Goal: Task Accomplishment & Management: Use online tool/utility

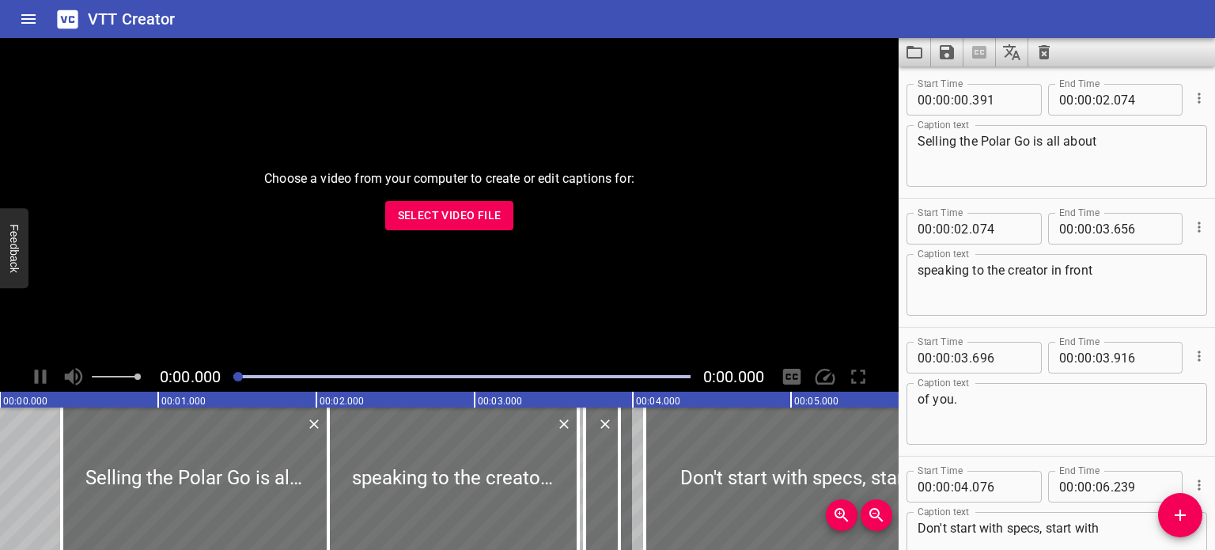
scroll to position [8857, 0]
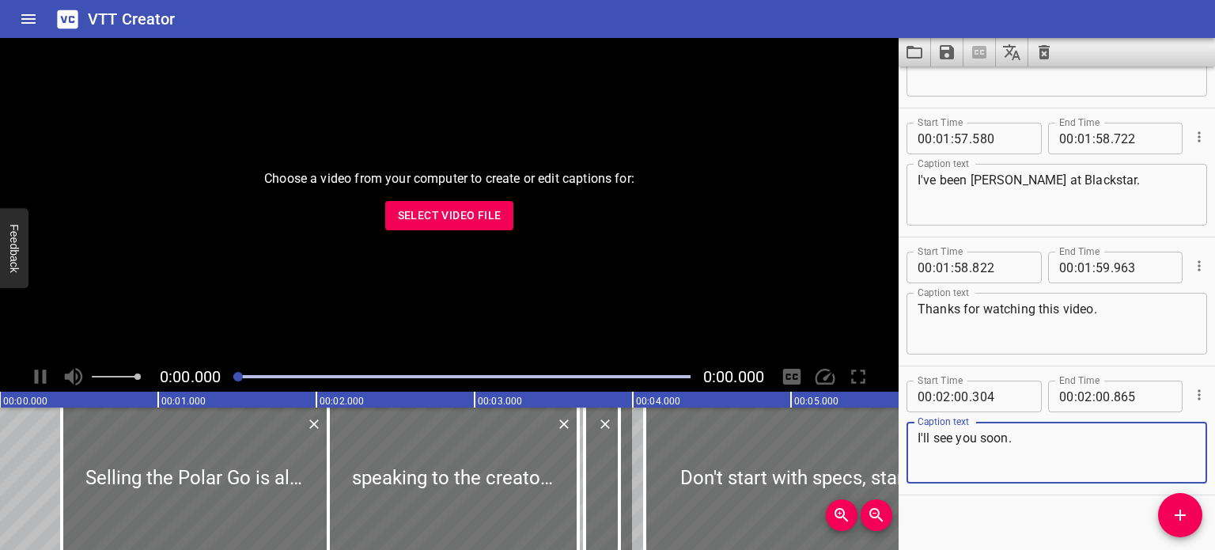
click at [1039, 54] on icon "Clear captions" at bounding box center [1044, 52] width 11 height 14
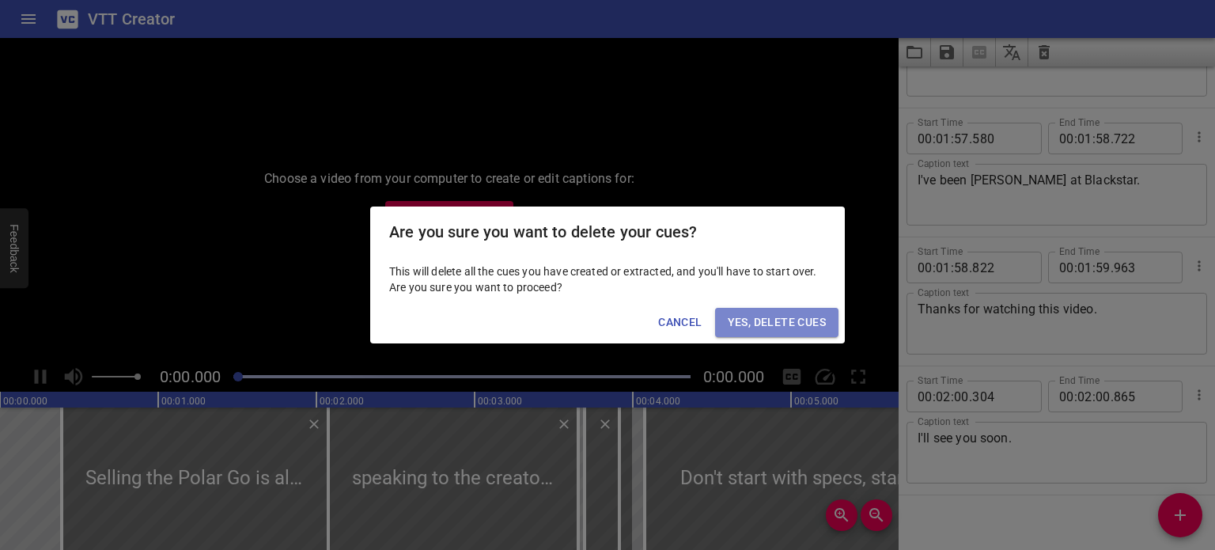
click at [763, 319] on span "Yes, Delete Cues" at bounding box center [777, 322] width 98 height 20
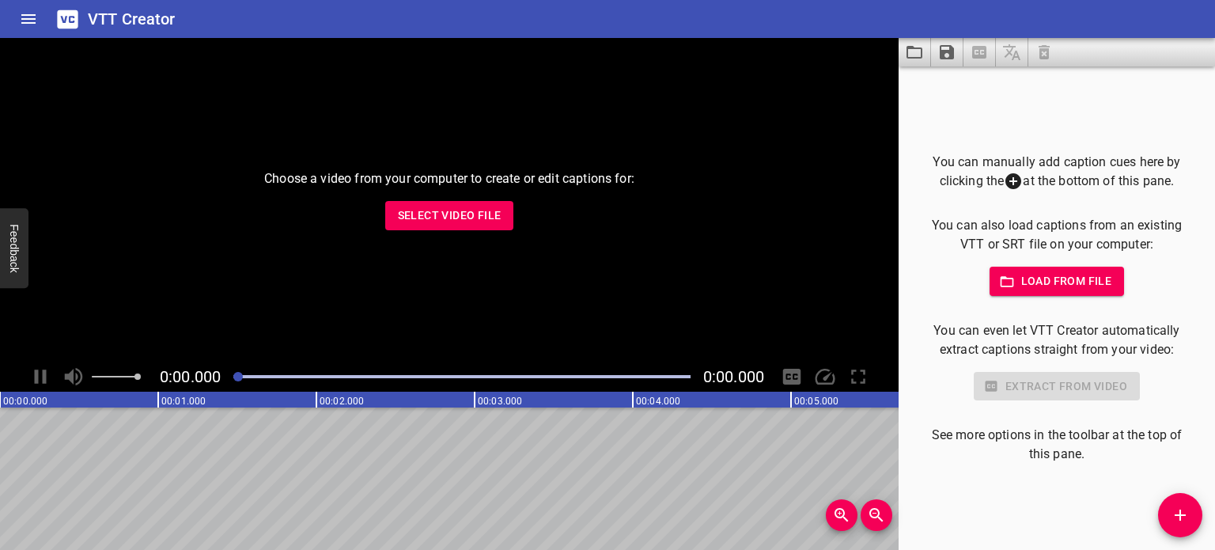
click at [455, 196] on div "Choose a video from your computer to create or edit captions for: Select Video …" at bounding box center [449, 199] width 899 height 323
click at [449, 214] on span "Select Video File" at bounding box center [450, 216] width 104 height 20
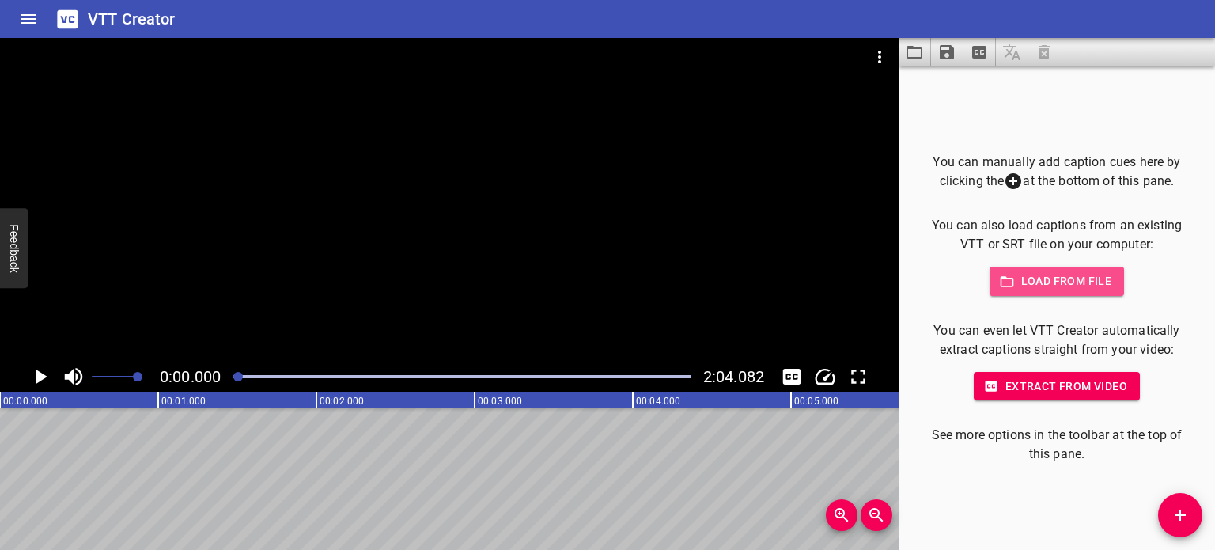
click at [1065, 286] on span "Load from file" at bounding box center [1057, 281] width 110 height 20
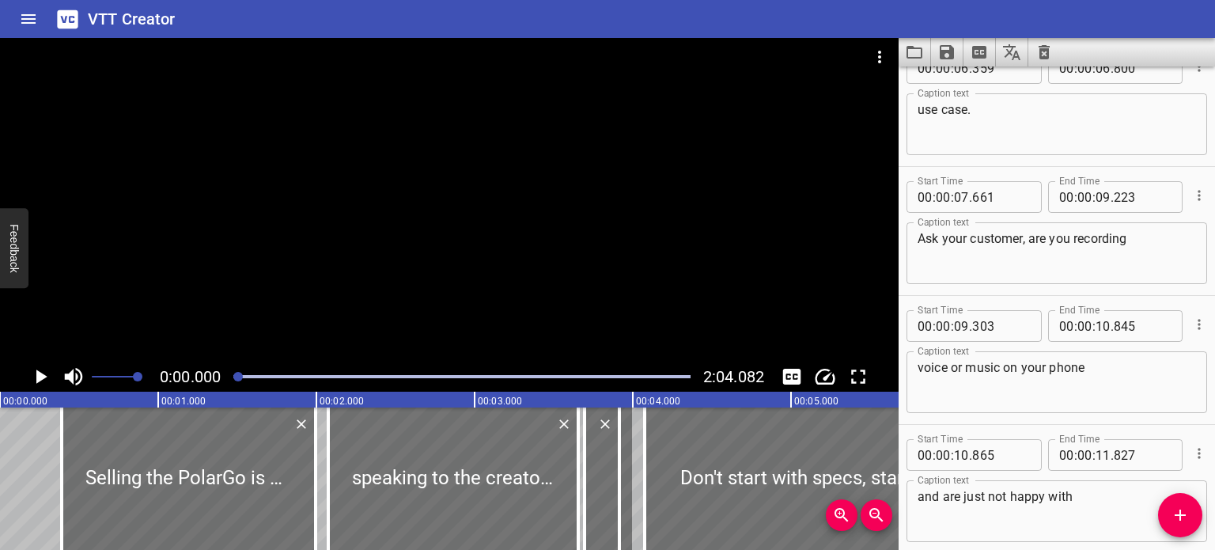
scroll to position [0, 0]
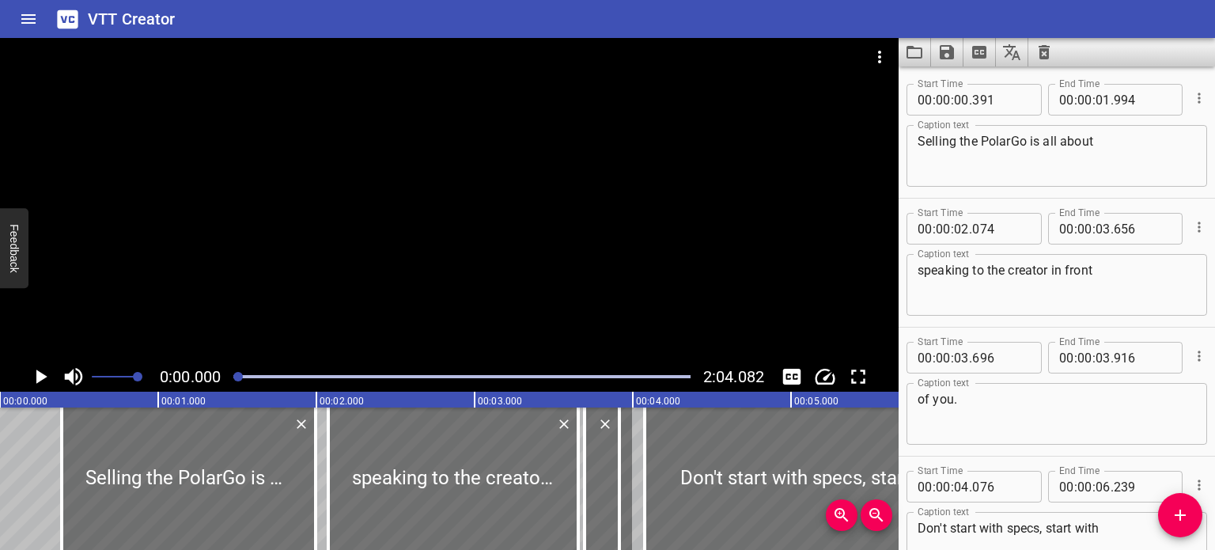
click at [1006, 148] on textarea "Selling the PolarGo is all about" at bounding box center [1056, 156] width 278 height 45
click at [1012, 146] on textarea "Selling the PolarGo is all about" at bounding box center [1056, 156] width 278 height 45
click at [1104, 145] on textarea "Selling the Polar Go is all about" at bounding box center [1056, 156] width 278 height 45
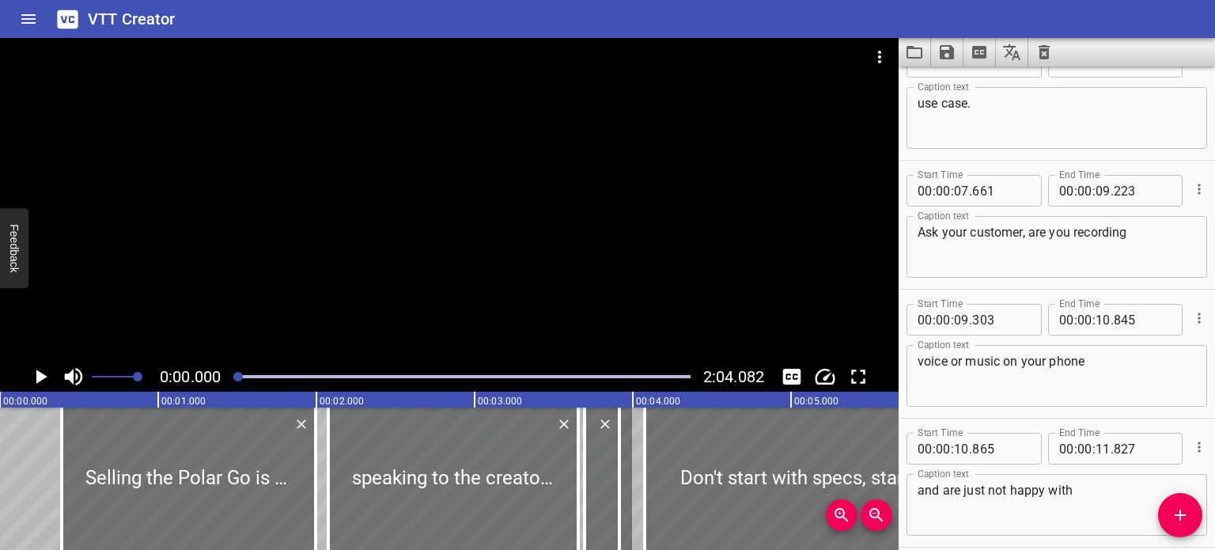
scroll to position [633, 0]
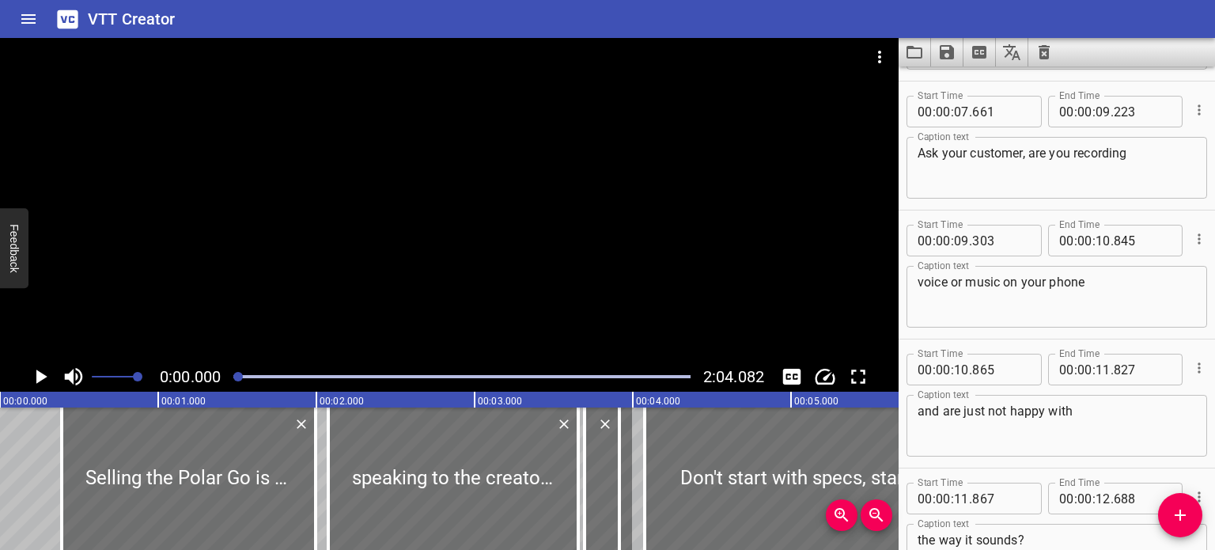
type textarea "Selling the Polar Go is all about"
click at [987, 150] on textarea "Ask your customer, are you recording" at bounding box center [1056, 168] width 278 height 45
click at [1036, 150] on textarea "Ask your customer, are you recording" at bounding box center [1056, 168] width 278 height 45
click at [1114, 149] on textarea "Ask your customer, are you recording" at bounding box center [1056, 168] width 278 height 45
click at [1152, 151] on textarea "Ask your customer, are you recording" at bounding box center [1056, 168] width 278 height 45
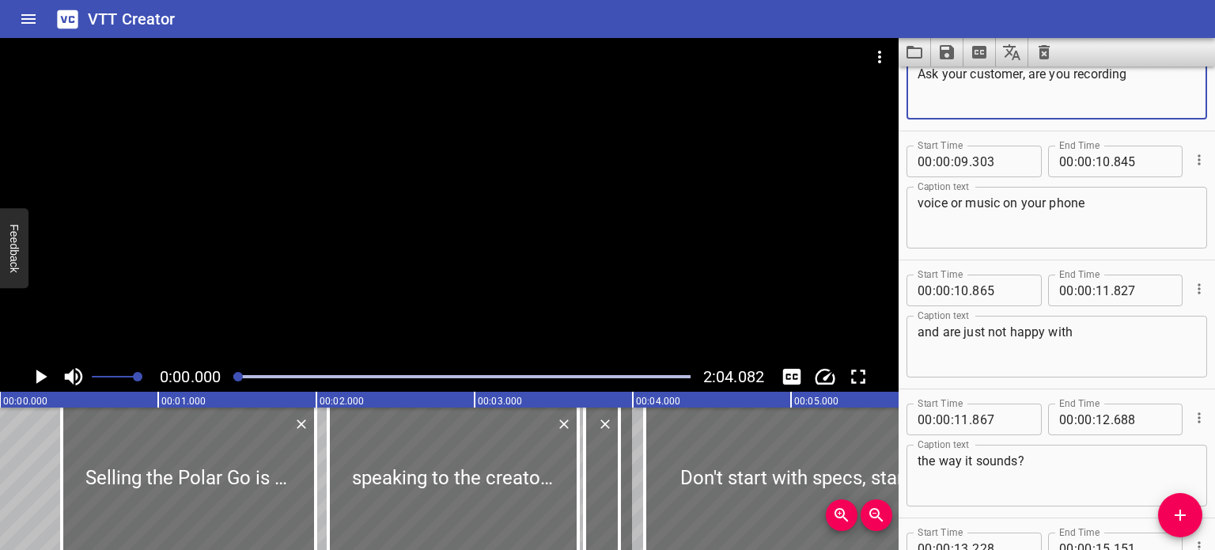
scroll to position [791, 0]
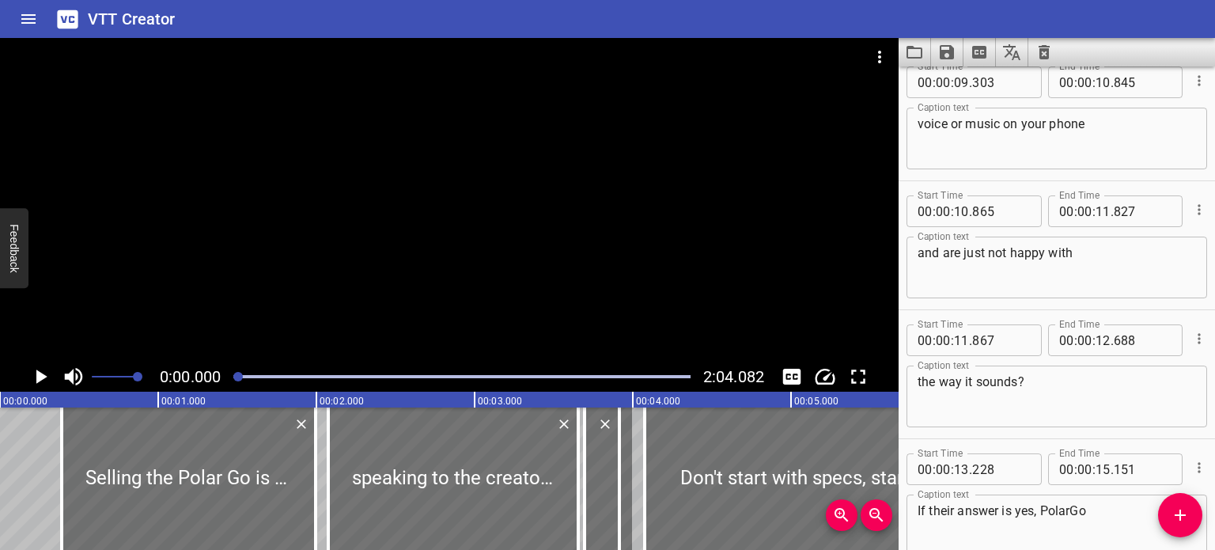
click at [1091, 110] on div "voice or music on your phone Caption text" at bounding box center [1056, 139] width 301 height 62
click at [1098, 131] on textarea "voice or music on your phone" at bounding box center [1056, 138] width 278 height 45
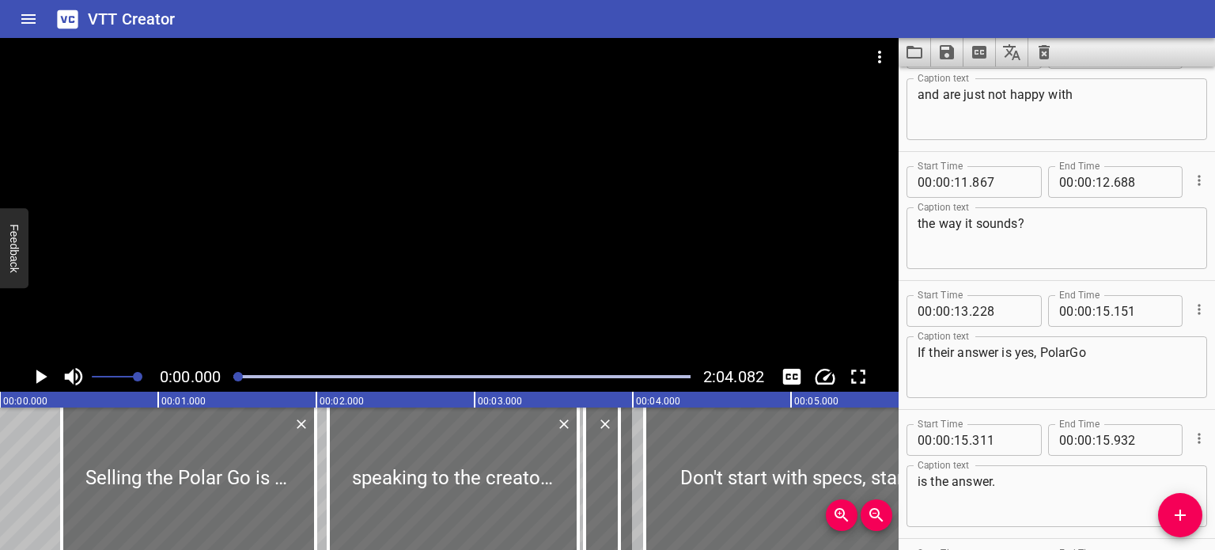
scroll to position [1028, 0]
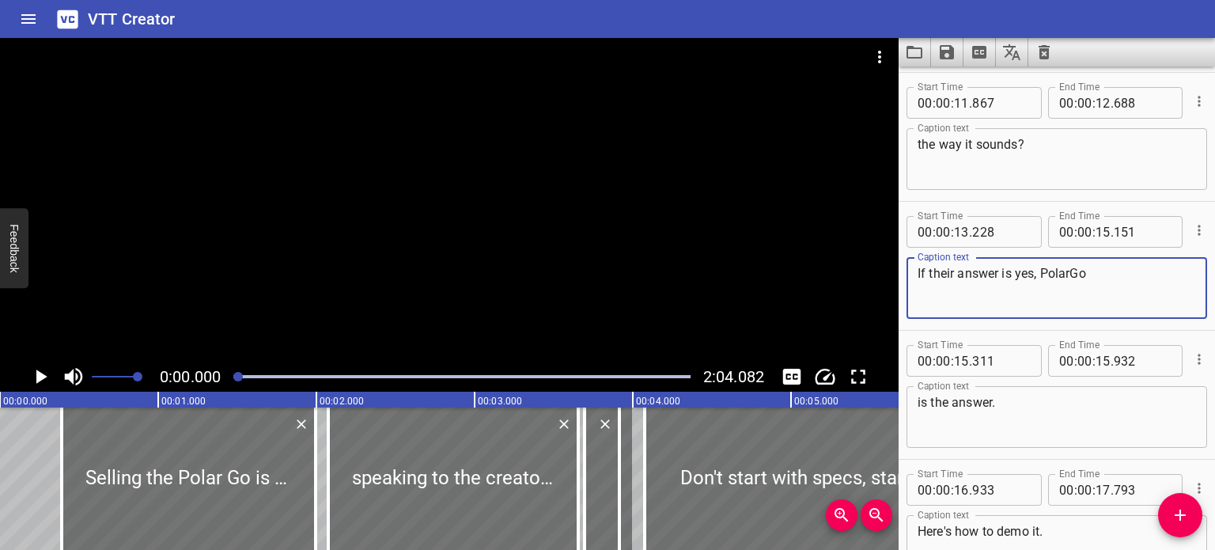
click at [1069, 274] on textarea "If their answer is yes, PolarGo" at bounding box center [1056, 288] width 278 height 45
click at [1075, 278] on textarea "If their answer is yes, PolarGo" at bounding box center [1056, 288] width 278 height 45
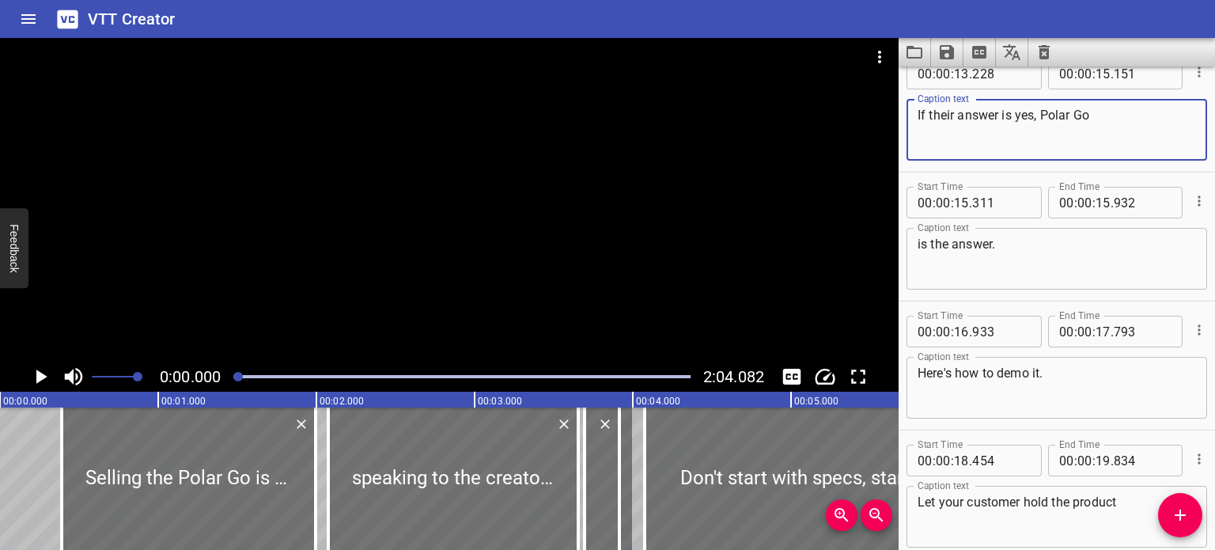
type textarea "If their answer is yes, Polar Go"
click at [1039, 261] on textarea "is the answer." at bounding box center [1056, 258] width 278 height 45
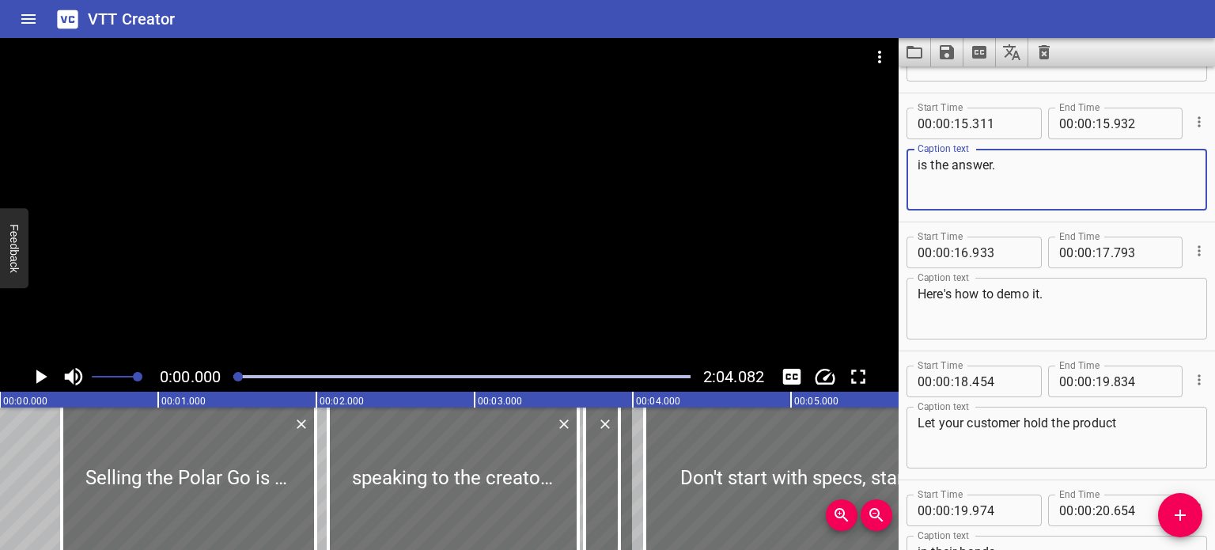
scroll to position [1424, 0]
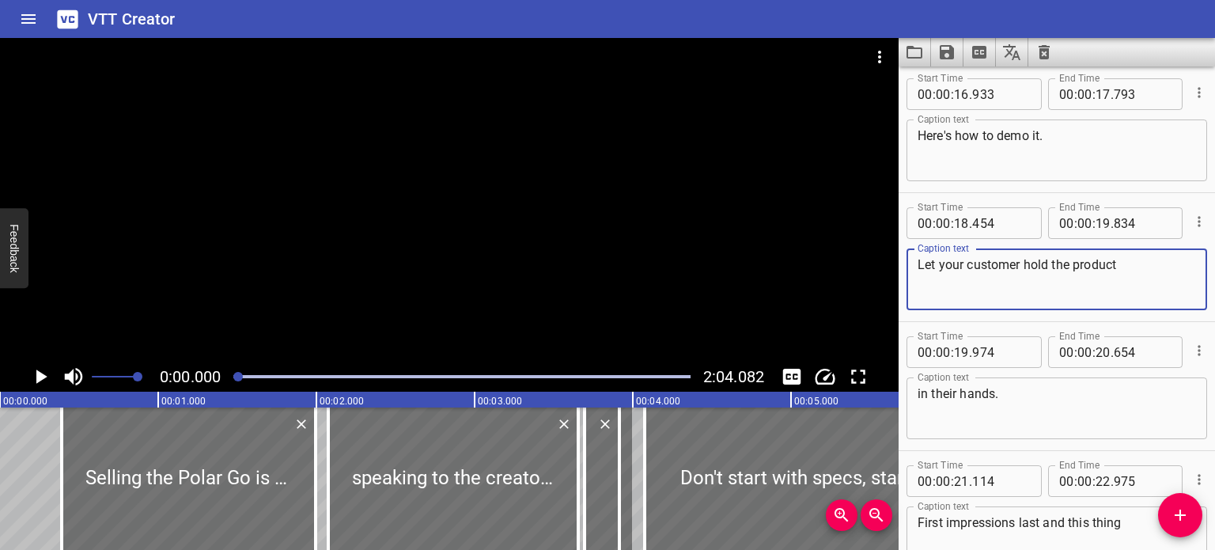
drag, startPoint x: 939, startPoint y: 271, endPoint x: 1102, endPoint y: 271, distance: 162.9
click at [1102, 271] on textarea "Let your customer hold the product" at bounding box center [1056, 279] width 278 height 45
click at [1130, 289] on textarea "Let your customer hold the product" at bounding box center [1056, 279] width 278 height 45
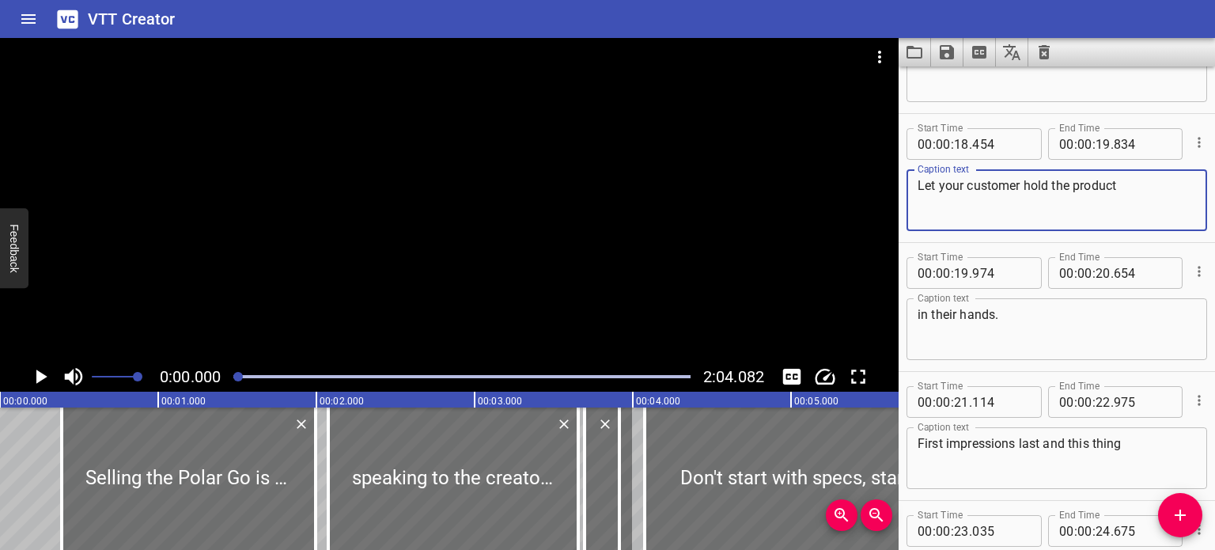
click at [1023, 318] on textarea "in their hands." at bounding box center [1056, 329] width 278 height 45
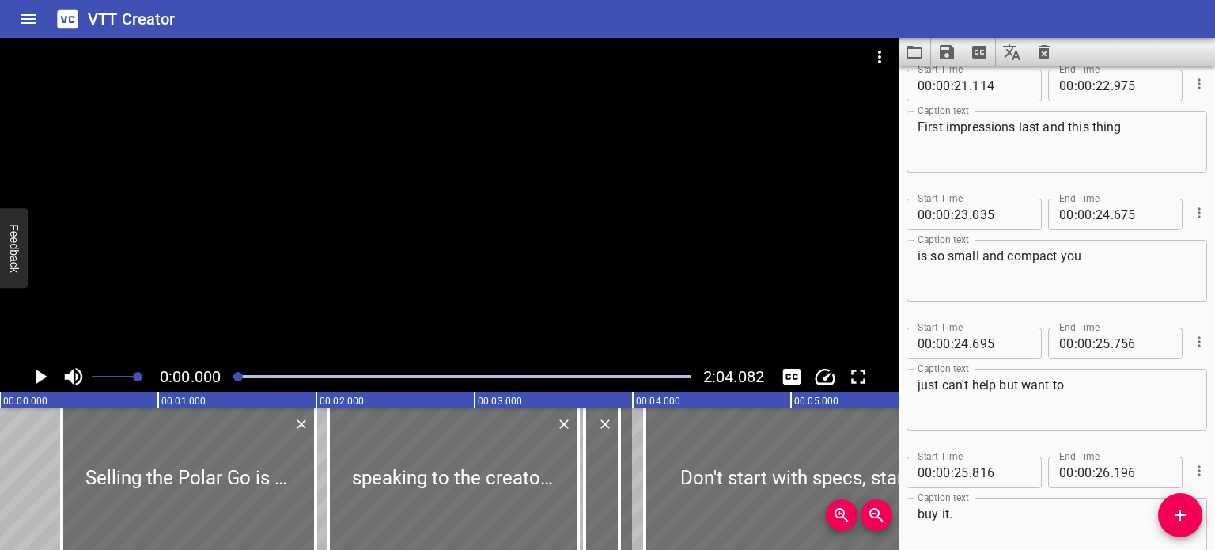
scroll to position [1898, 0]
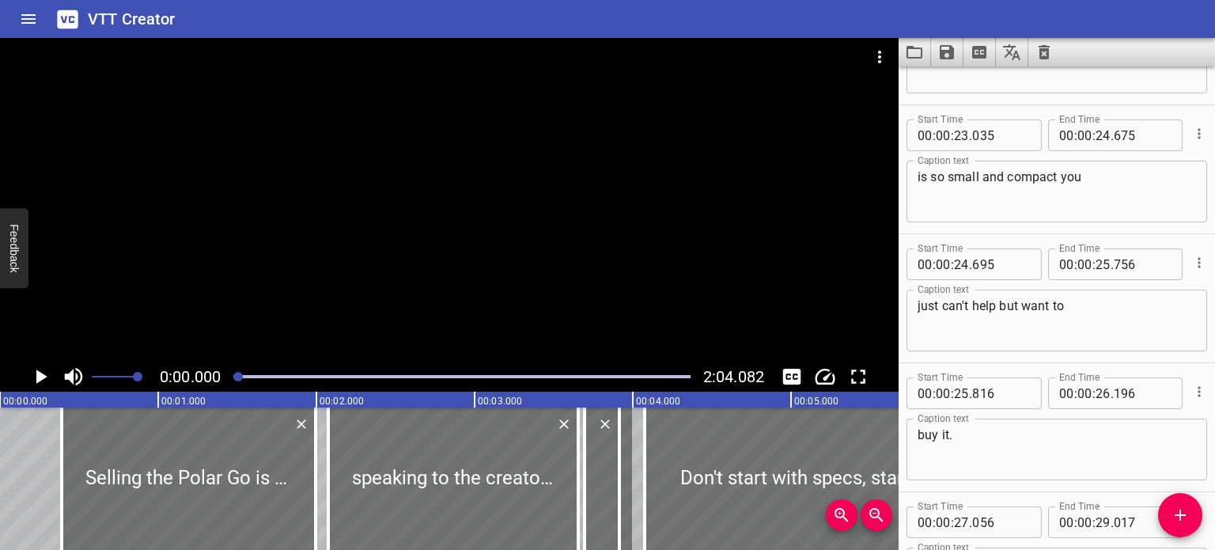
click at [38, 377] on icon "Play/Pause" at bounding box center [41, 376] width 11 height 14
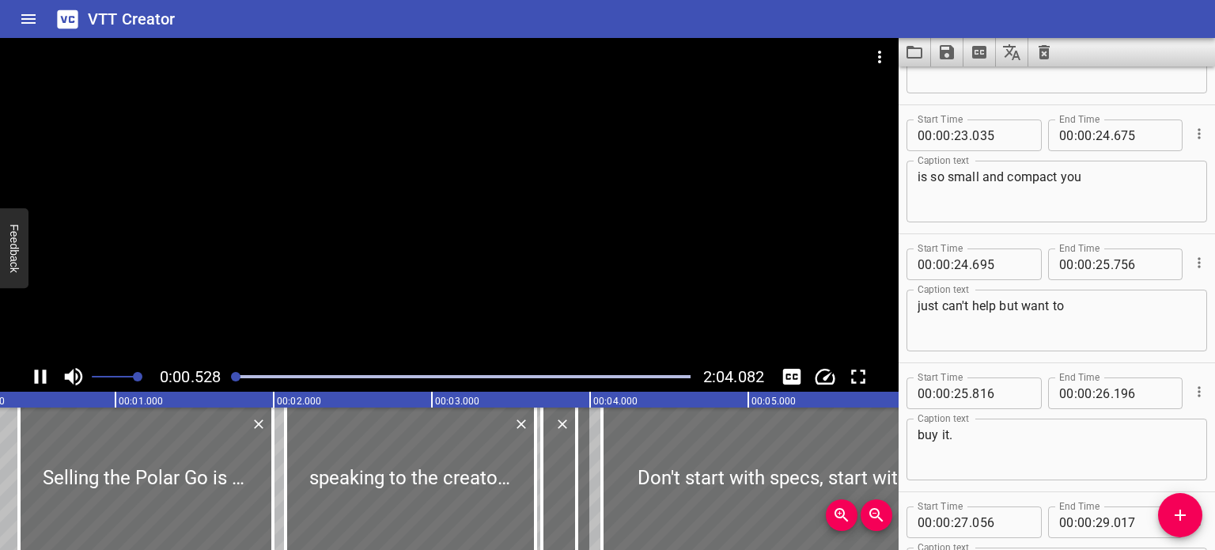
scroll to position [0, 0]
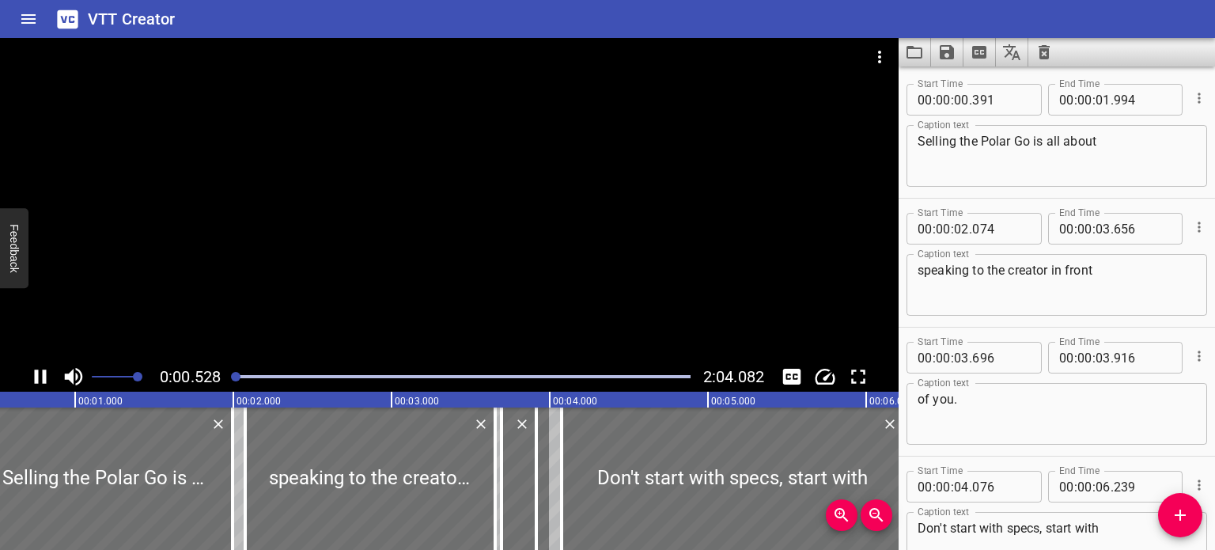
click at [36, 376] on icon "Play/Pause" at bounding box center [41, 376] width 12 height 14
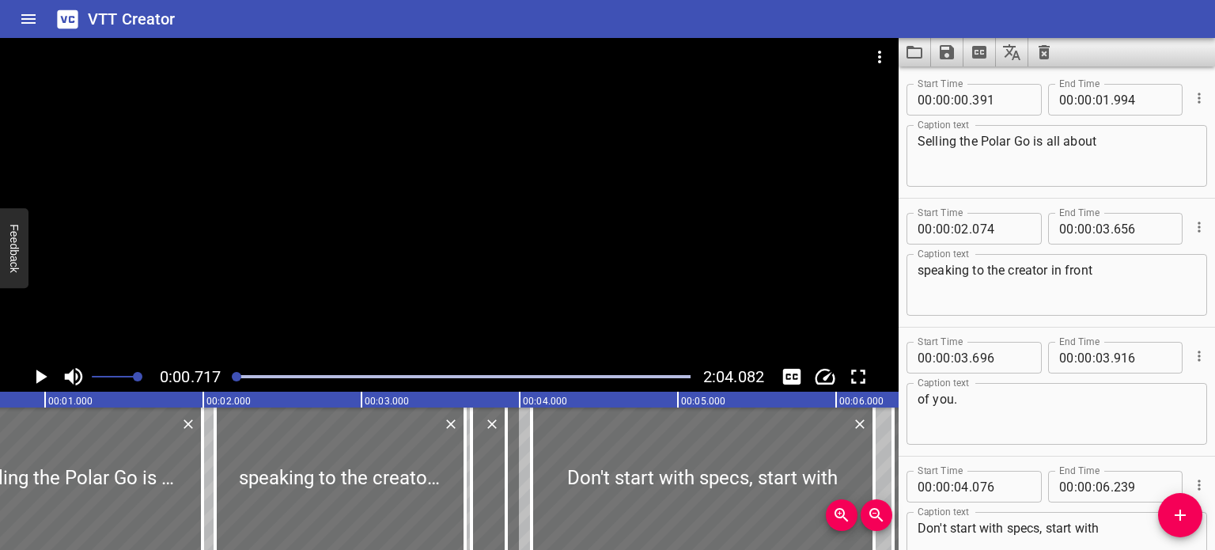
click at [36, 376] on icon "Play/Pause" at bounding box center [40, 377] width 24 height 24
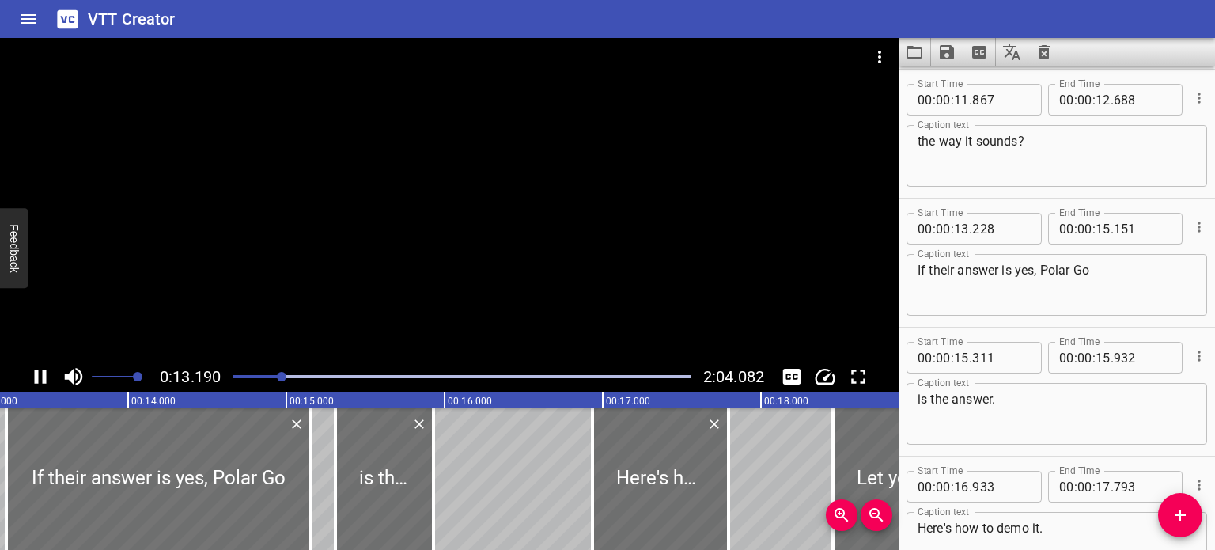
scroll to position [0, 0]
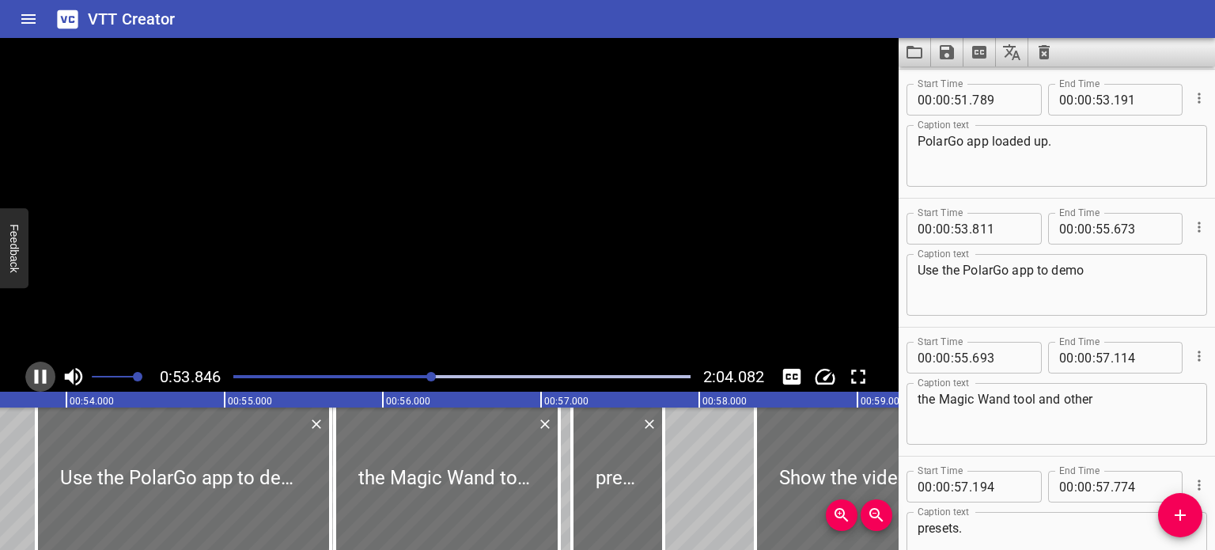
click at [39, 376] on icon "Play/Pause" at bounding box center [40, 377] width 24 height 24
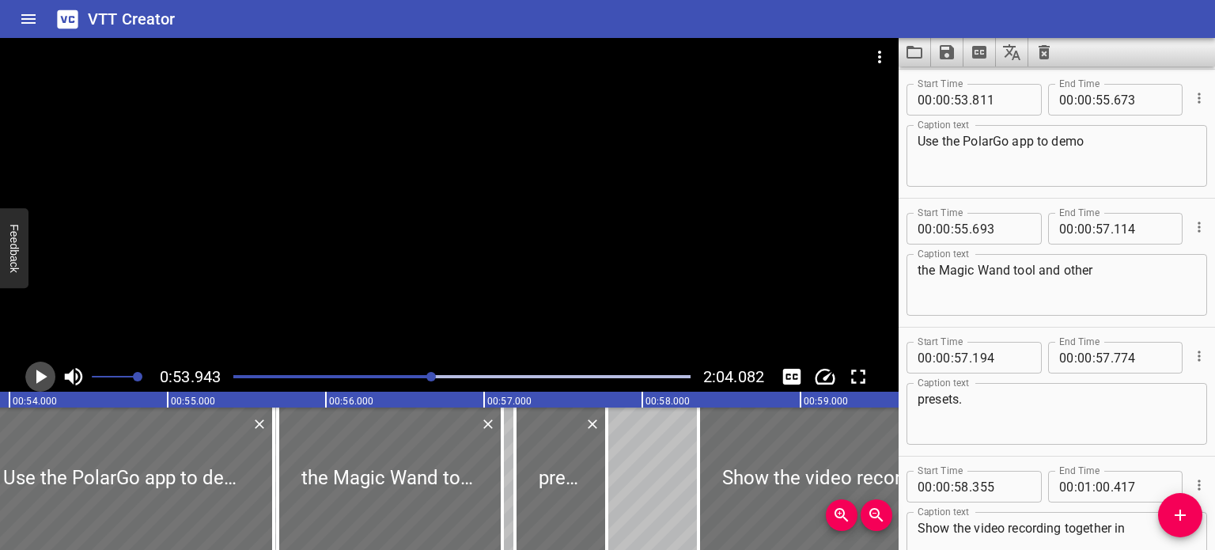
click at [412, 216] on div at bounding box center [449, 199] width 899 height 323
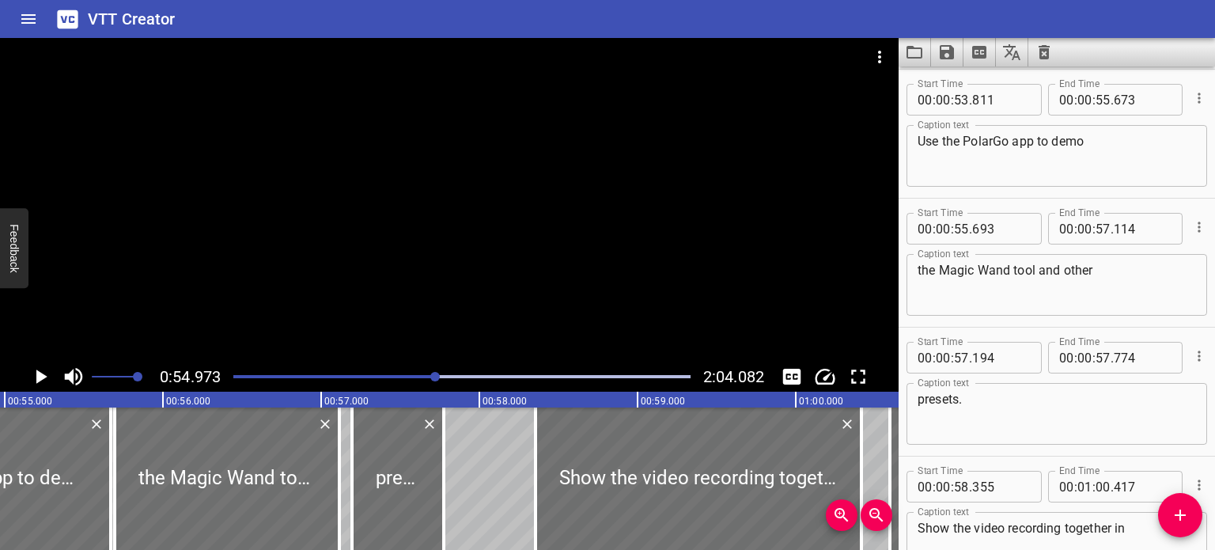
click at [996, 142] on textarea "Use the PolarGo app to demo" at bounding box center [1056, 156] width 278 height 45
type textarea "Use the Polar Go app to demo"
click at [307, 234] on div at bounding box center [449, 199] width 899 height 323
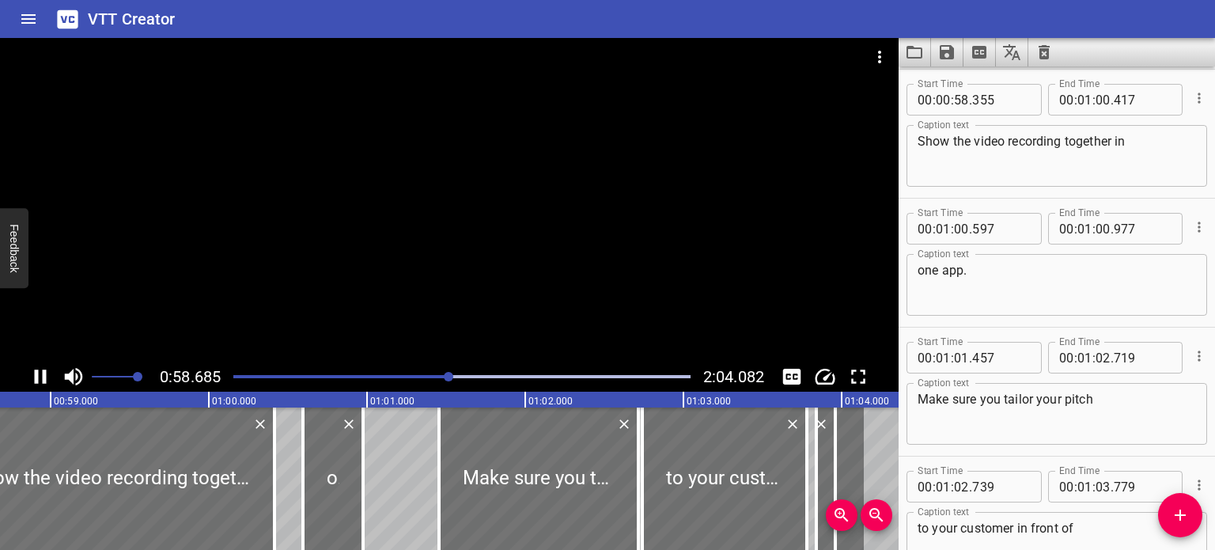
click at [437, 243] on div at bounding box center [449, 199] width 899 height 323
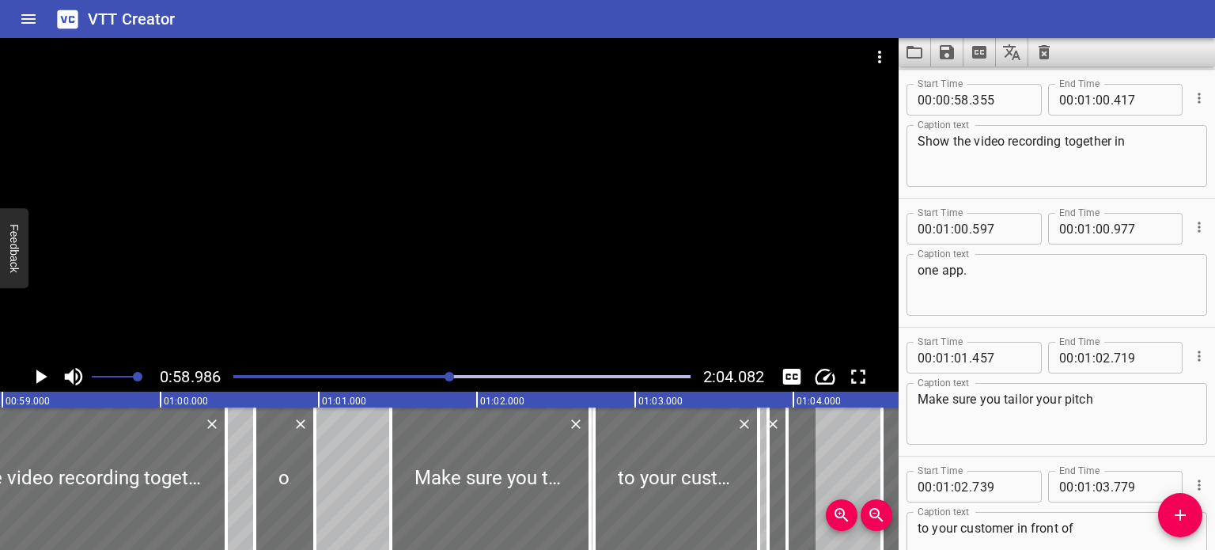
click at [407, 139] on div at bounding box center [449, 199] width 899 height 323
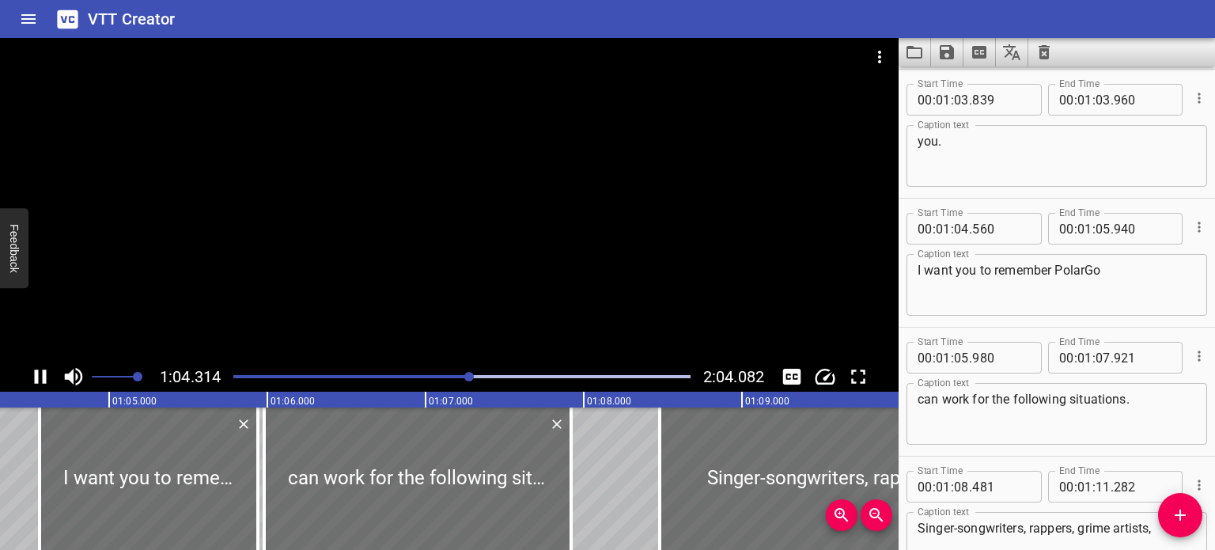
scroll to position [5415, 0]
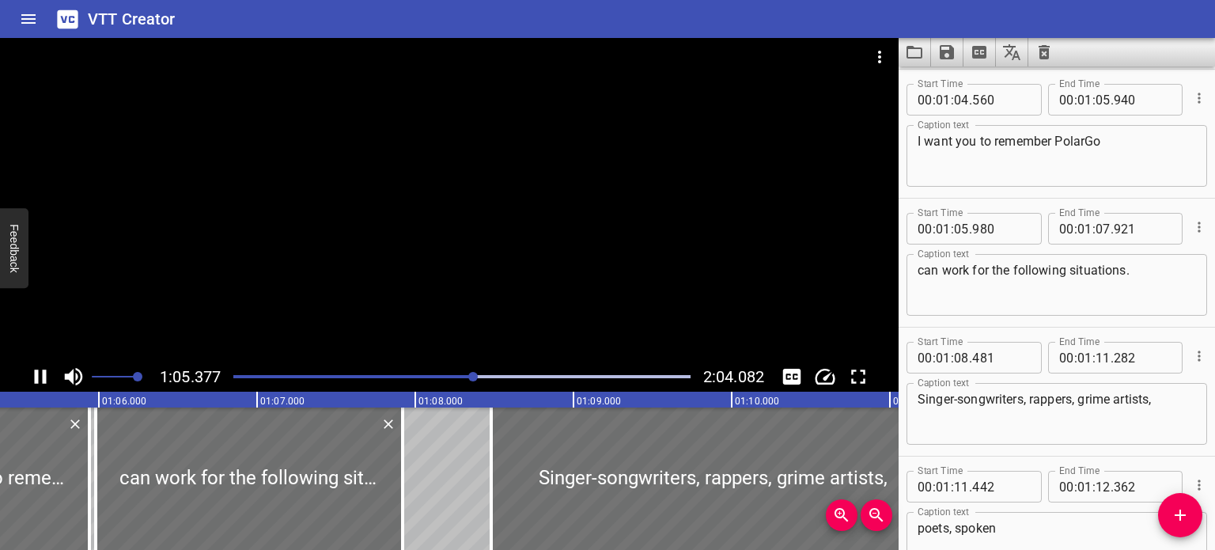
click at [601, 209] on div at bounding box center [449, 199] width 899 height 323
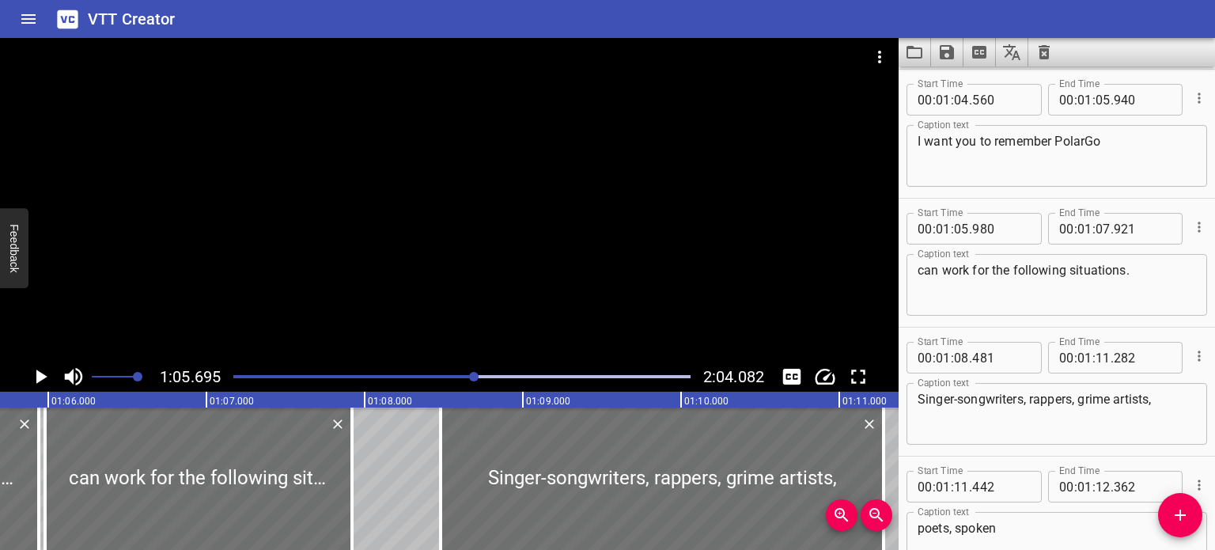
click at [1087, 147] on textarea "I want you to remember PolarGo" at bounding box center [1056, 156] width 278 height 45
type textarea "I want you to remember Polar Go"
click at [702, 220] on div at bounding box center [449, 199] width 899 height 323
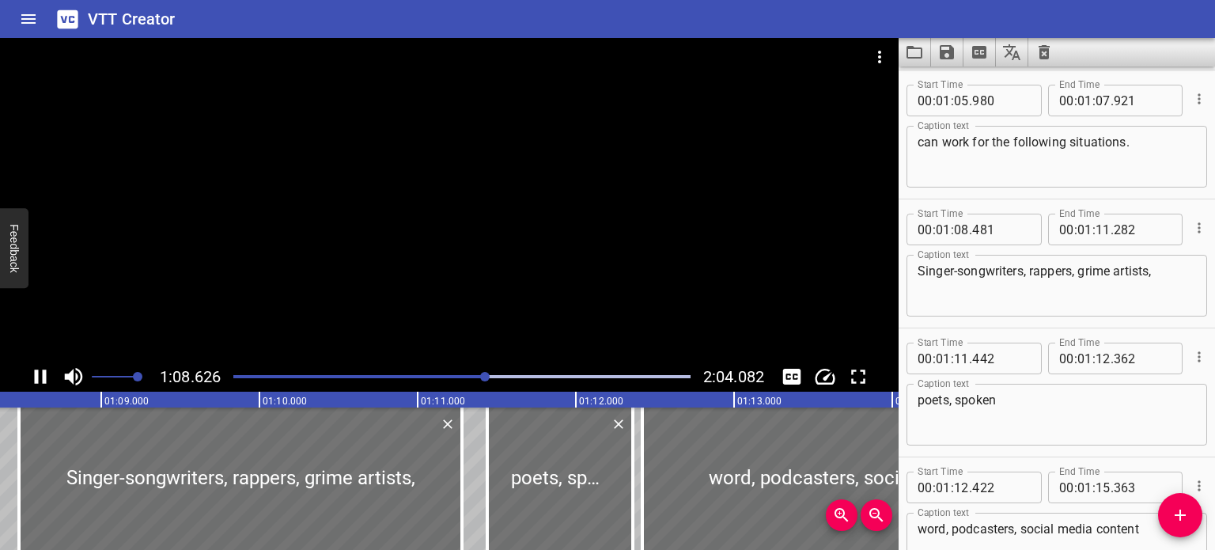
scroll to position [5673, 0]
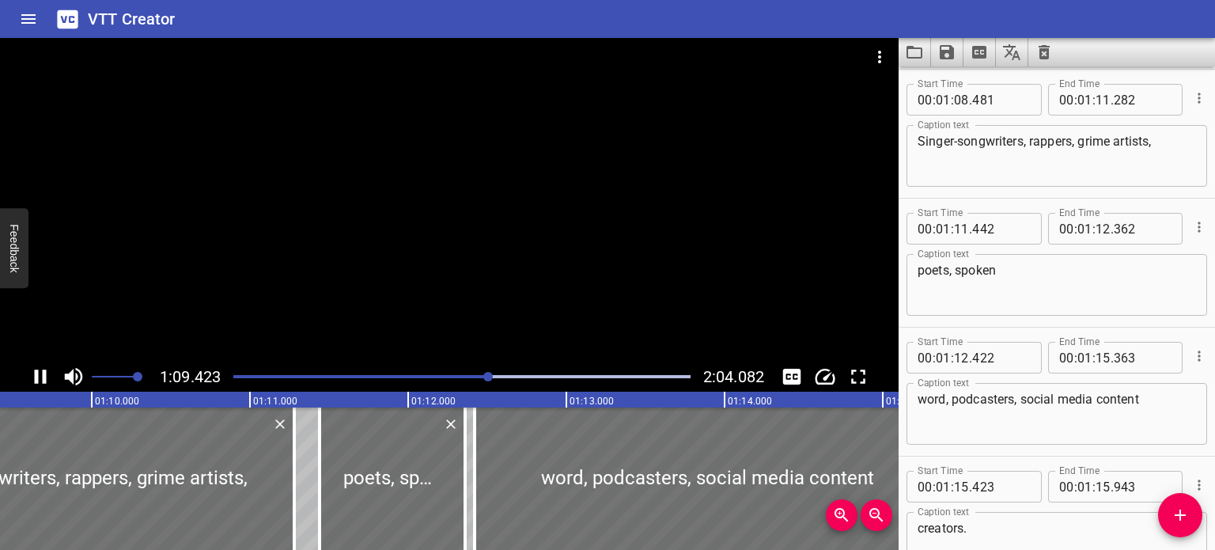
click at [601, 220] on div at bounding box center [449, 199] width 899 height 323
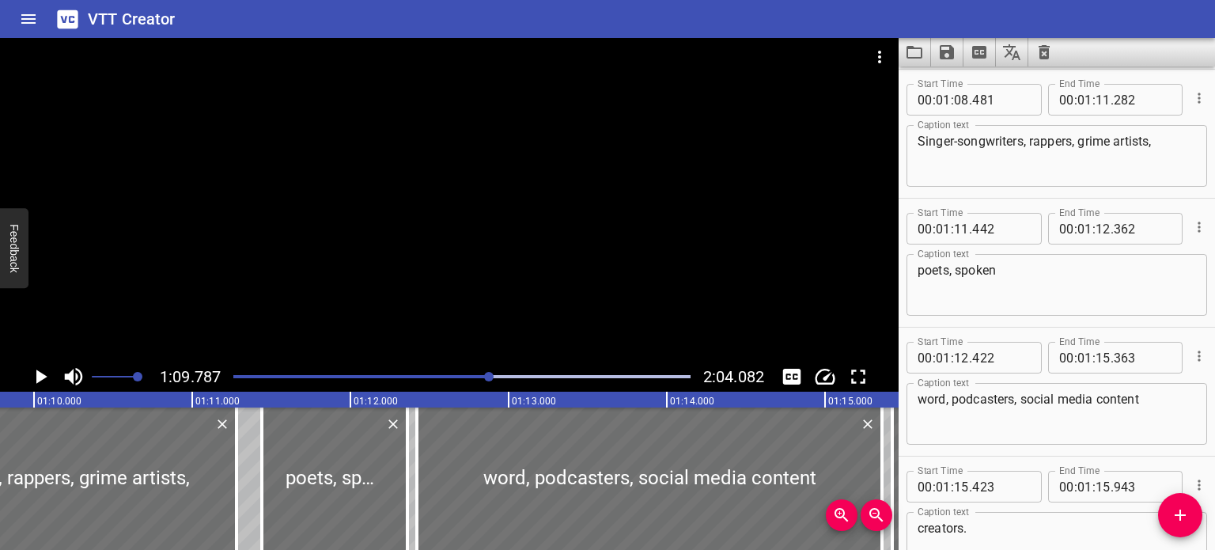
scroll to position [0, 11039]
click at [601, 220] on div at bounding box center [449, 199] width 899 height 323
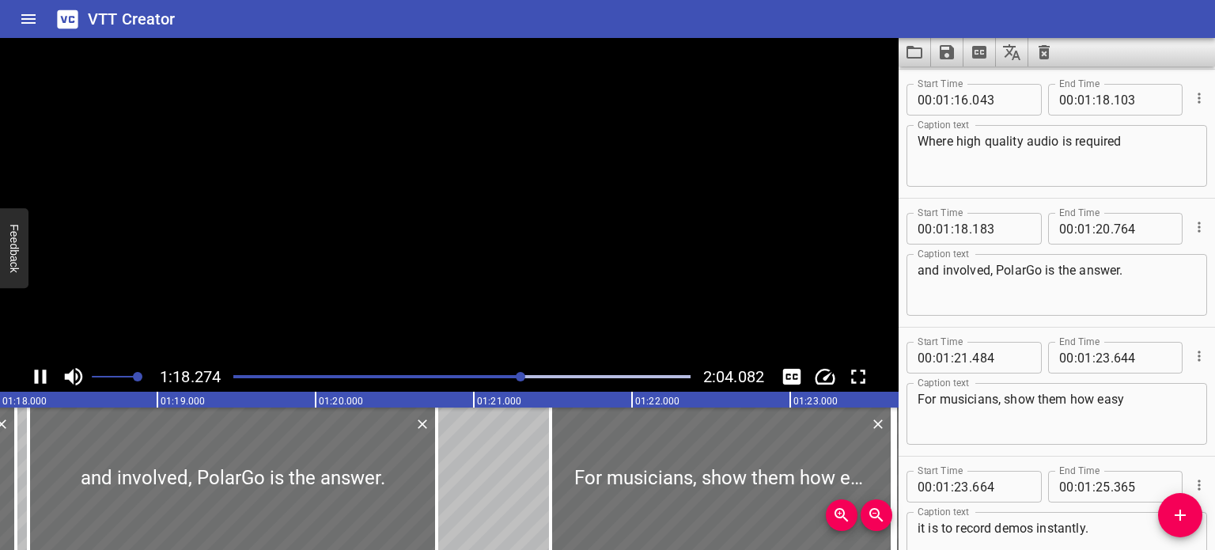
scroll to position [6317, 0]
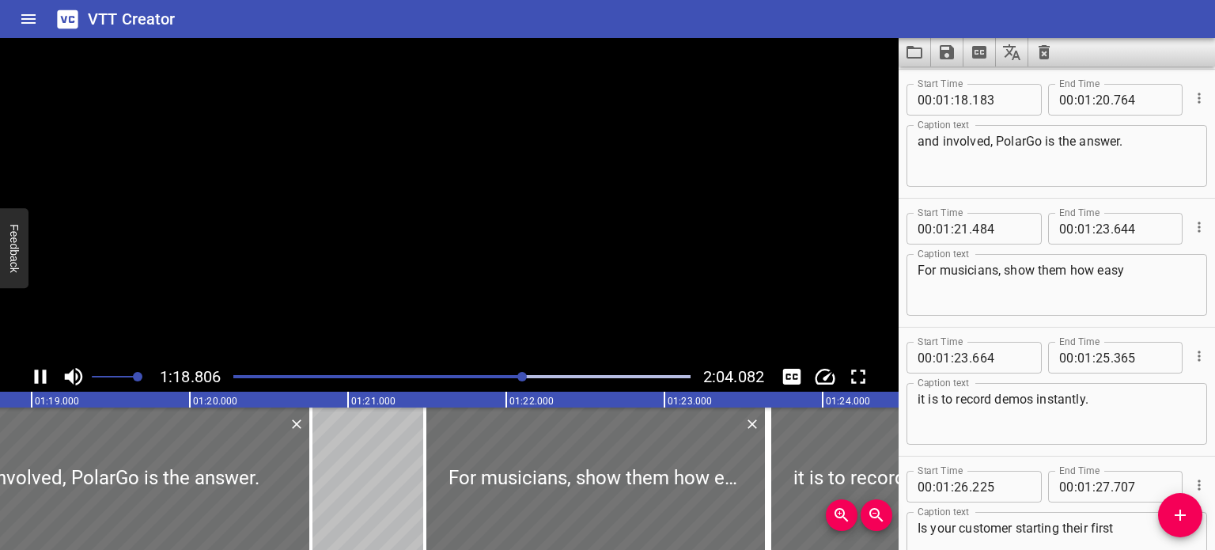
click at [601, 220] on video at bounding box center [449, 199] width 899 height 323
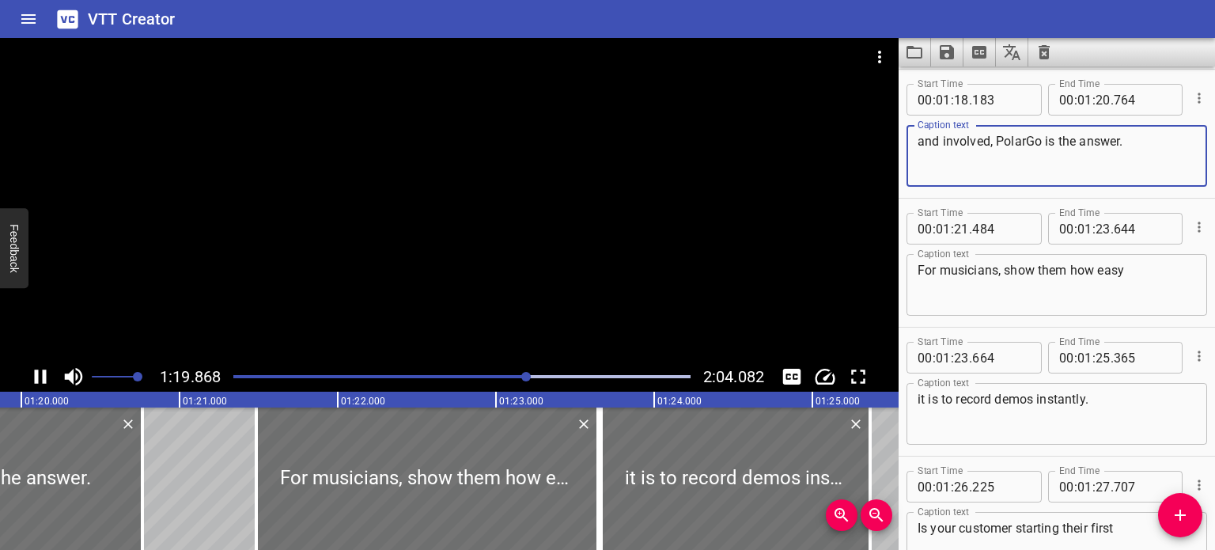
click at [1025, 145] on textarea "and involved, PolarGo is the answer." at bounding box center [1056, 156] width 278 height 45
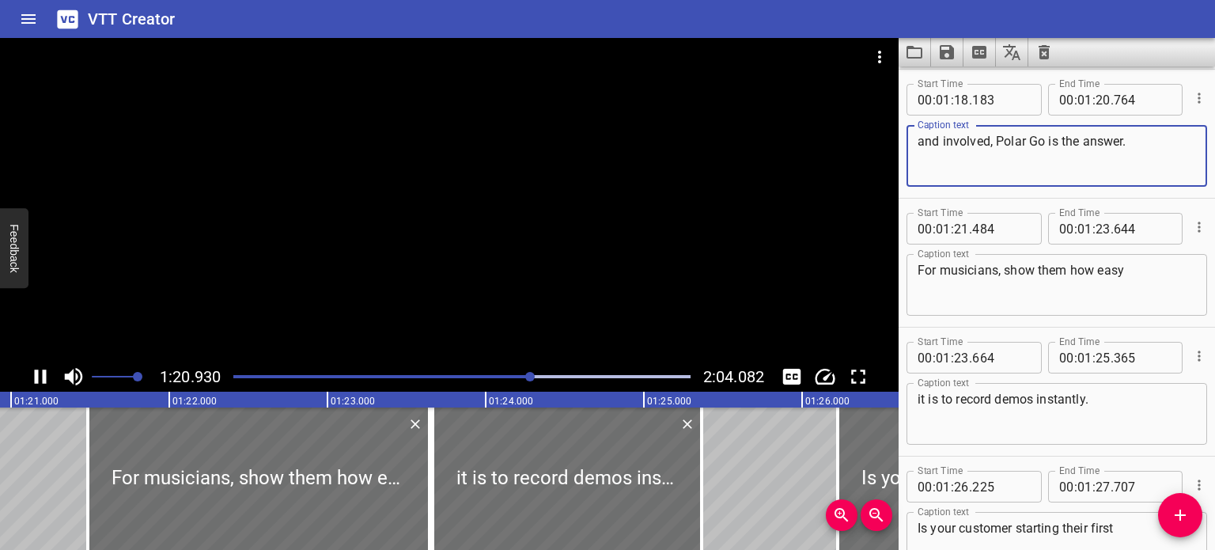
type textarea "and involved, Polar Go is the answer."
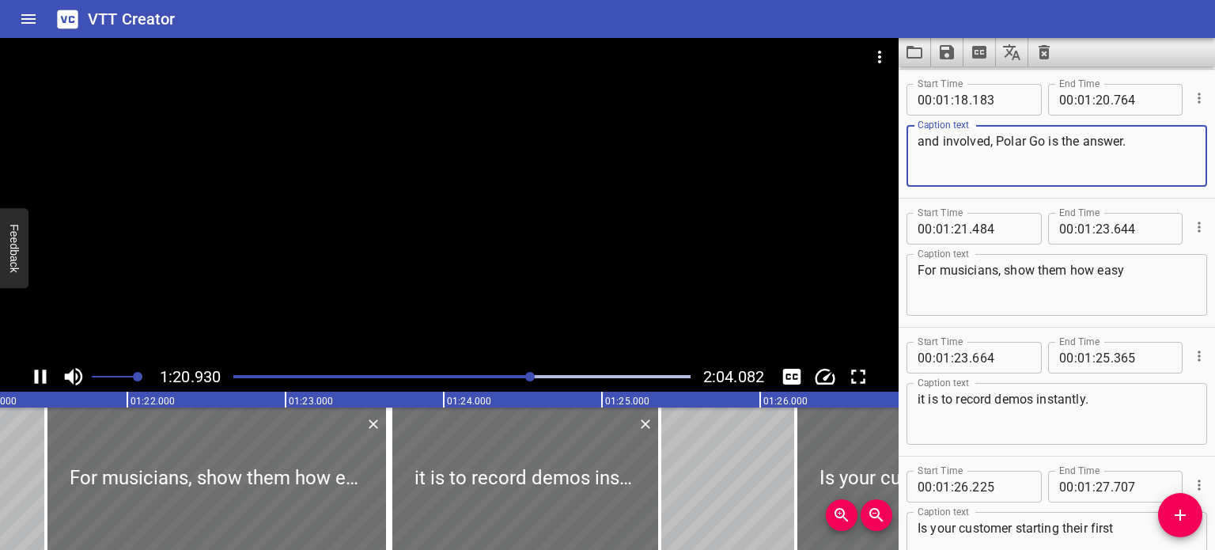
click at [663, 201] on div at bounding box center [449, 199] width 899 height 323
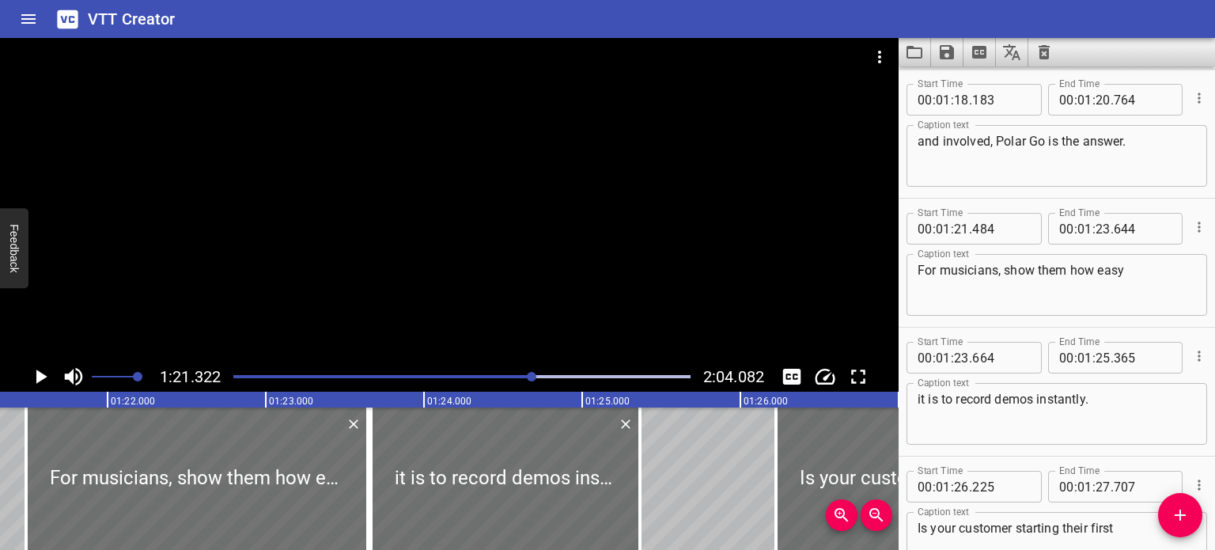
click at [532, 244] on div at bounding box center [449, 199] width 899 height 323
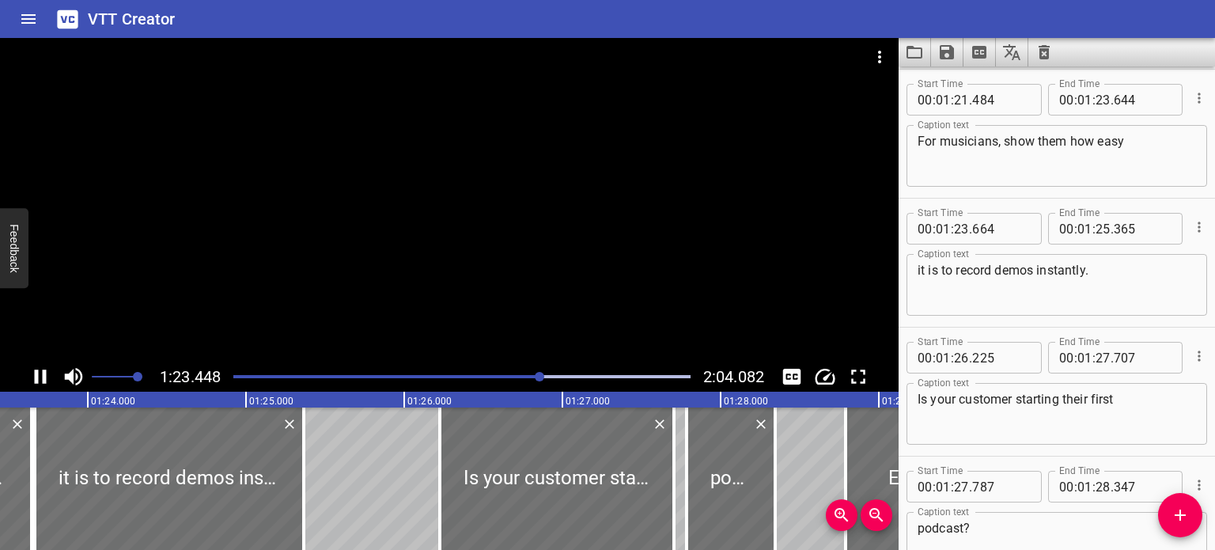
scroll to position [0, 13242]
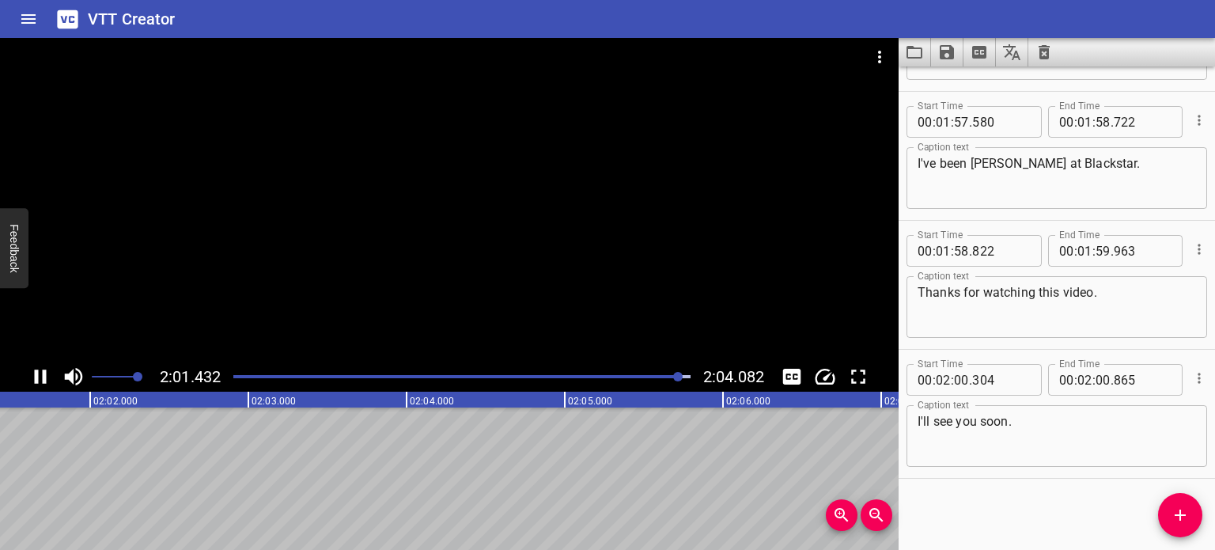
click at [407, 96] on div at bounding box center [449, 77] width 899 height 79
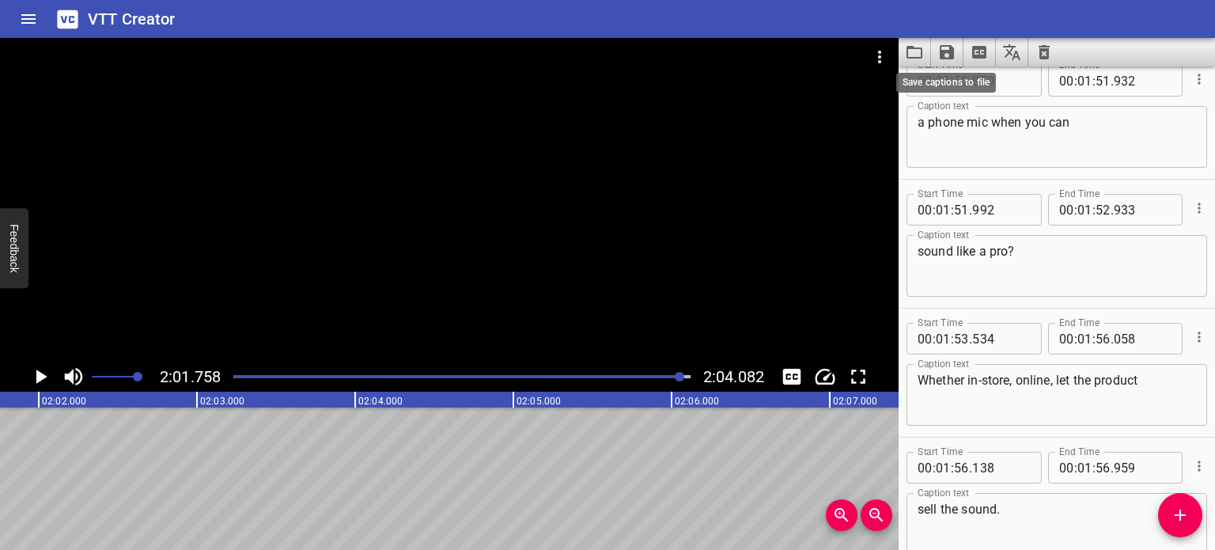
click at [942, 59] on icon "Save captions to file" at bounding box center [947, 52] width 14 height 14
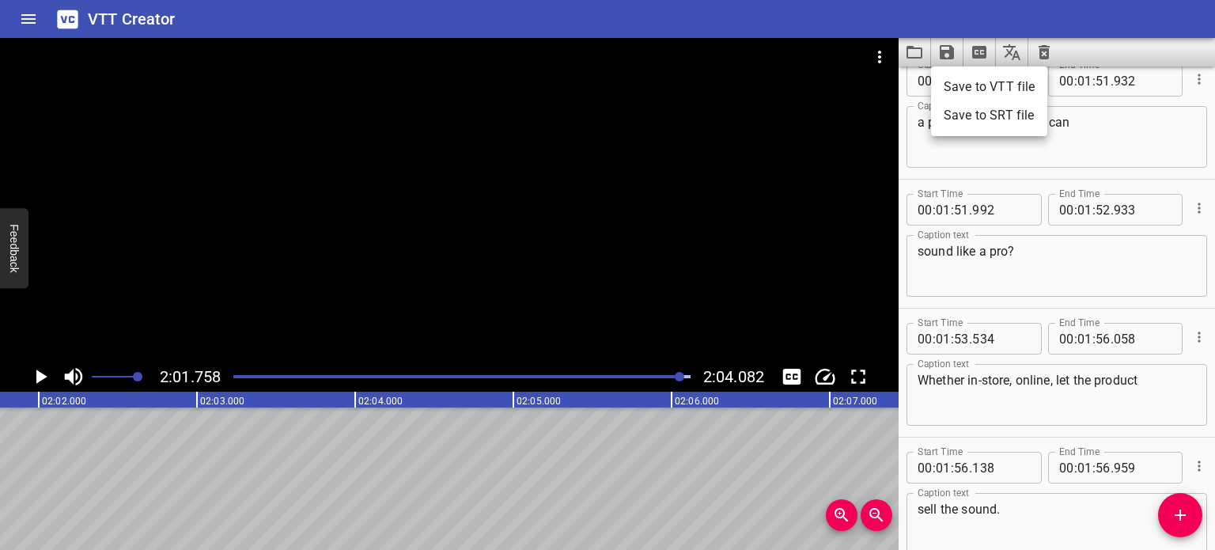
click at [1088, 44] on div at bounding box center [607, 275] width 1215 height 550
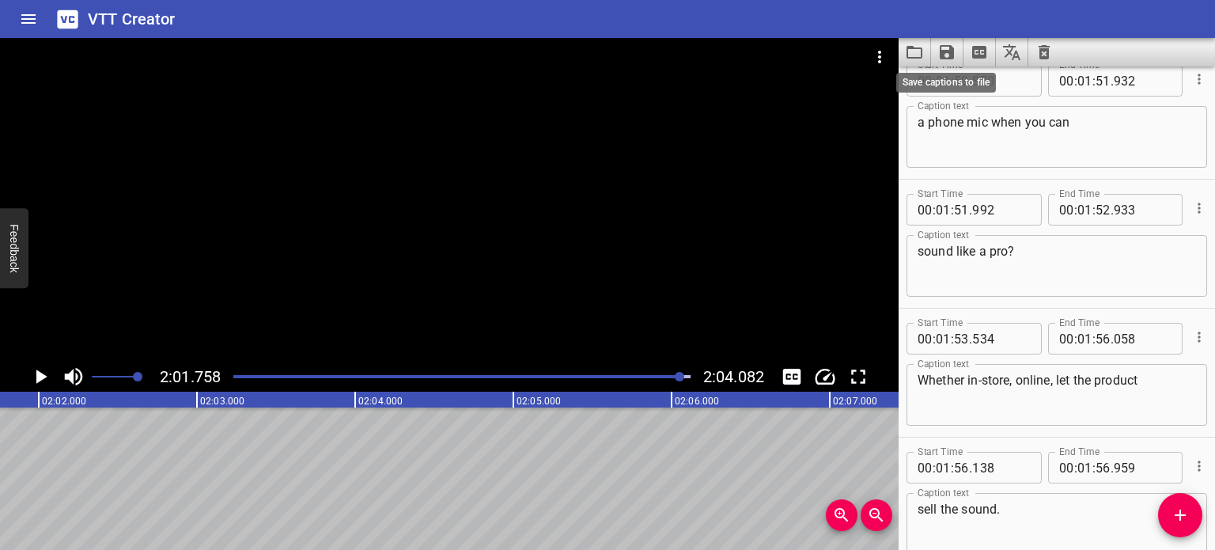
click at [949, 55] on icon "Save captions to file" at bounding box center [947, 52] width 14 height 14
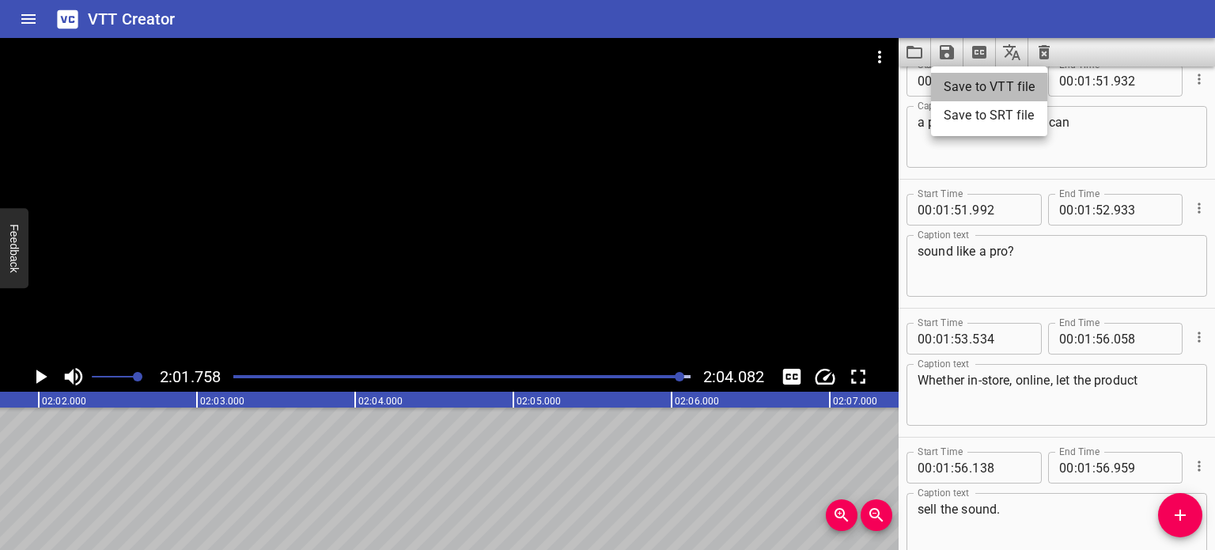
click at [986, 81] on li "Save to VTT file" at bounding box center [989, 87] width 116 height 28
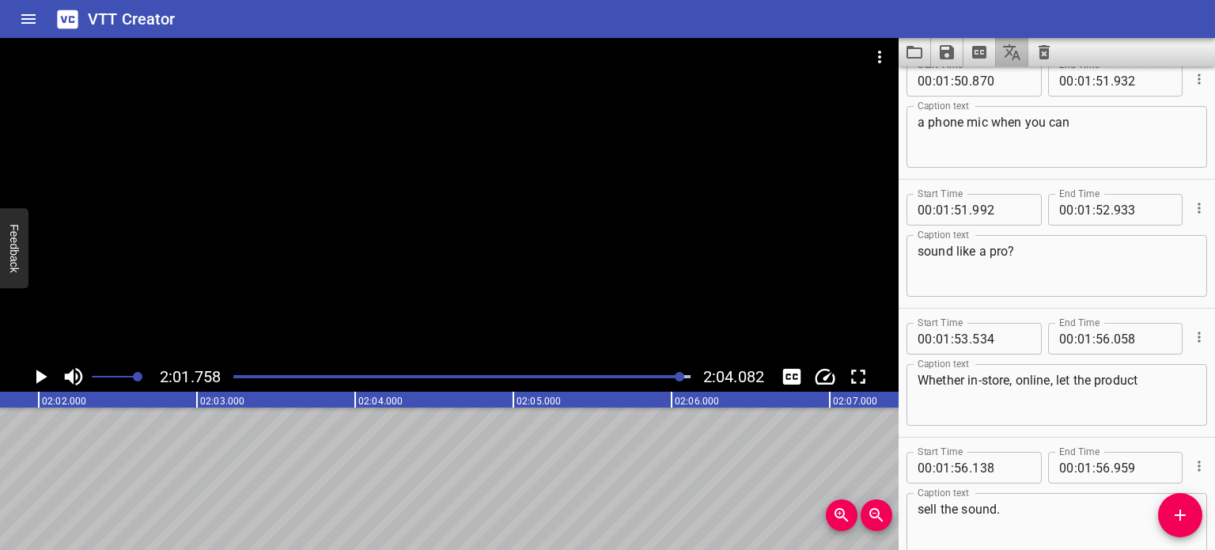
click at [1019, 59] on icon "Translate captions" at bounding box center [1011, 52] width 19 height 19
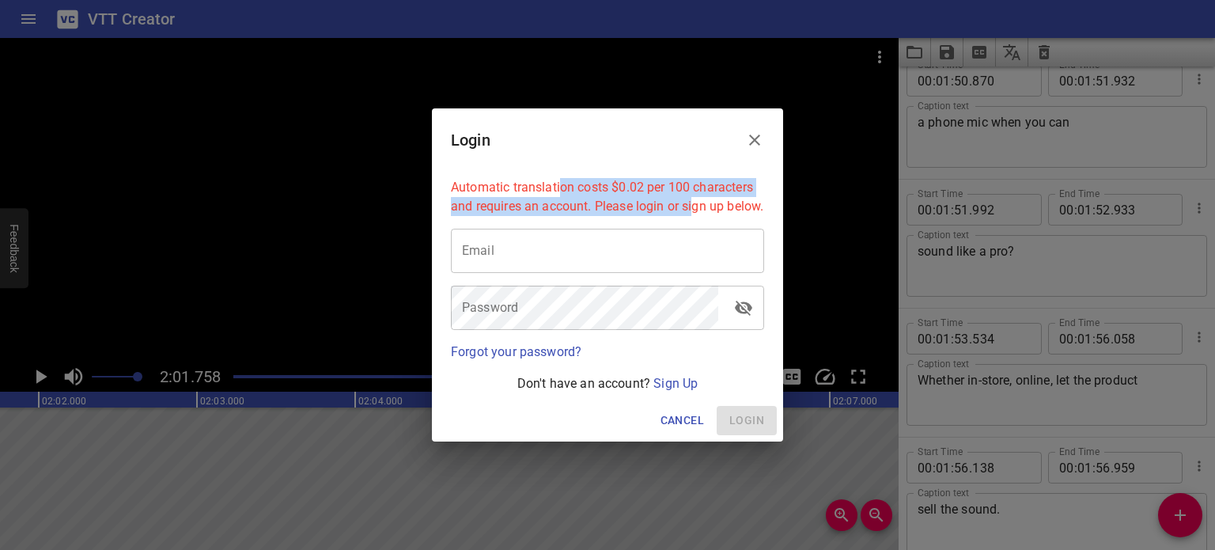
drag, startPoint x: 562, startPoint y: 175, endPoint x: 694, endPoint y: 193, distance: 134.1
click at [694, 193] on p "Automatic translation costs $0.02 per 100 characters and requires an account. P…" at bounding box center [607, 197] width 313 height 38
click at [696, 195] on p "Automatic translation costs $0.02 per 100 characters and requires an account. P…" at bounding box center [607, 197] width 313 height 38
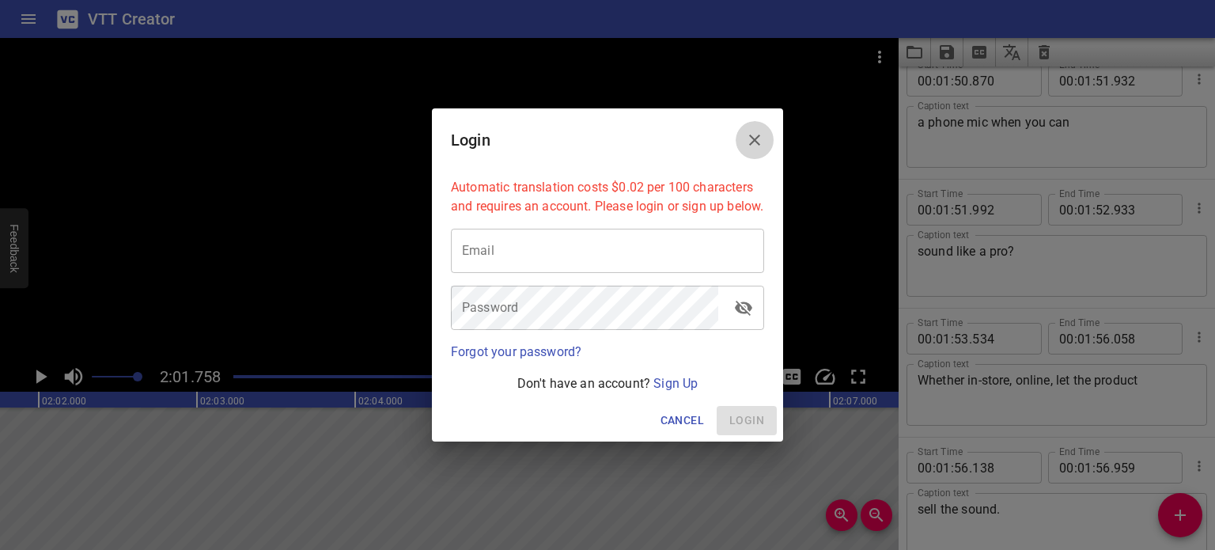
click at [748, 131] on icon "Close" at bounding box center [754, 140] width 19 height 19
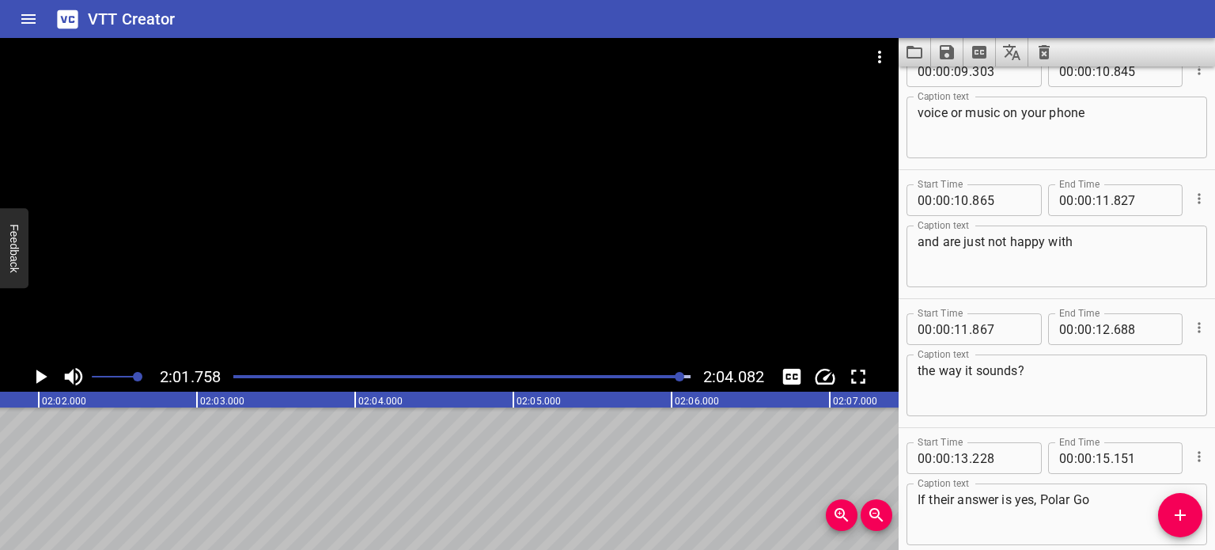
scroll to position [0, 0]
